Goal: Find specific page/section: Find specific page/section

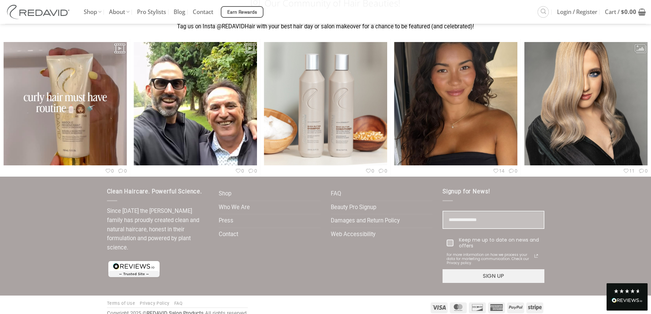
scroll to position [2011, 0]
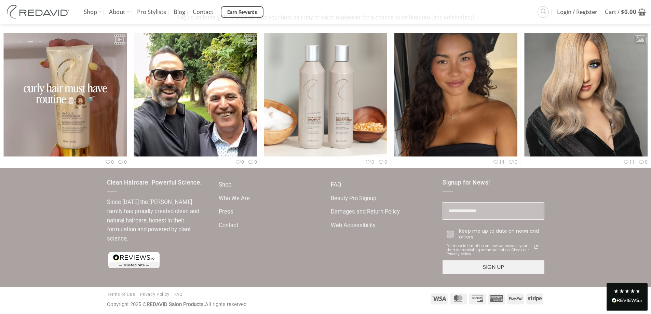
click at [337, 183] on link "FAQ" at bounding box center [336, 184] width 10 height 13
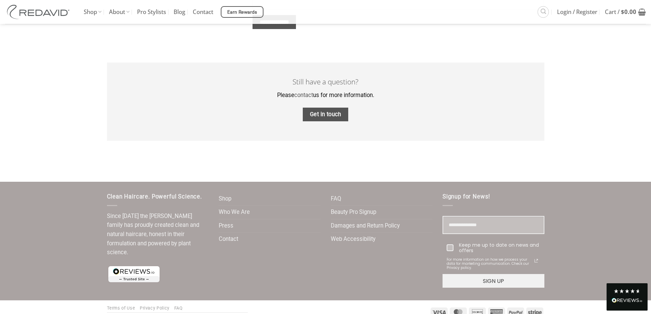
scroll to position [834, 0]
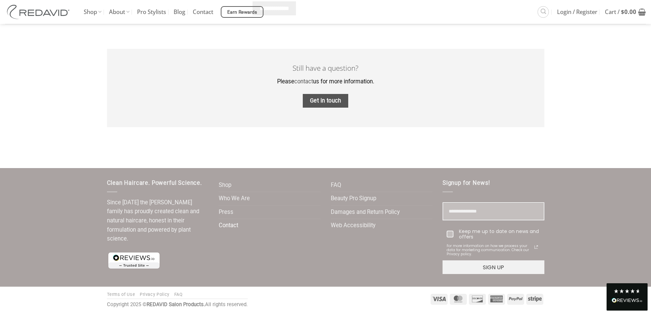
click at [233, 224] on link "Contact" at bounding box center [228, 225] width 19 height 13
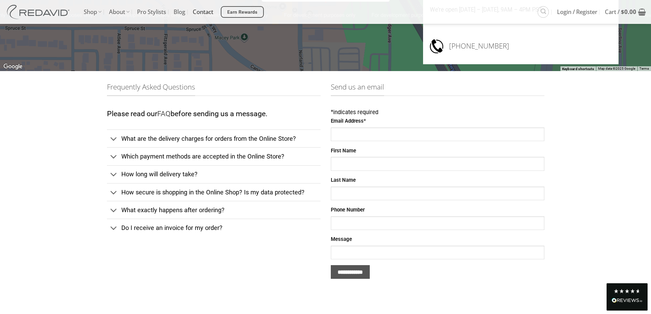
scroll to position [137, 0]
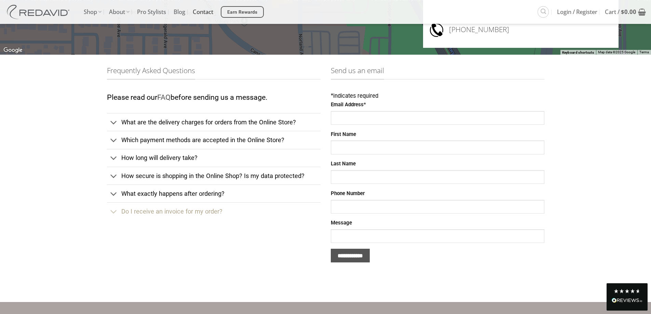
click at [264, 210] on link "Do I receive an invoice for my order?" at bounding box center [214, 211] width 214 height 18
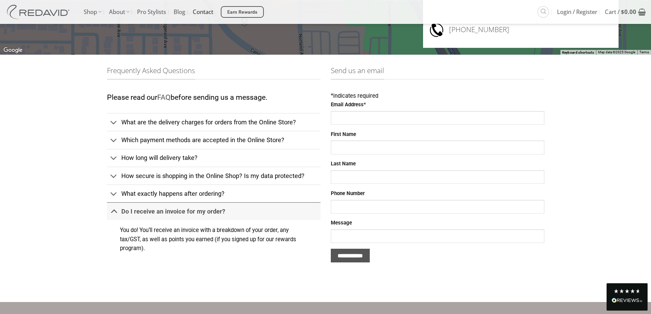
click at [264, 210] on link "Do I receive an invoice for my order?" at bounding box center [214, 211] width 214 height 18
